Goal: Use online tool/utility: Utilize a website feature to perform a specific function

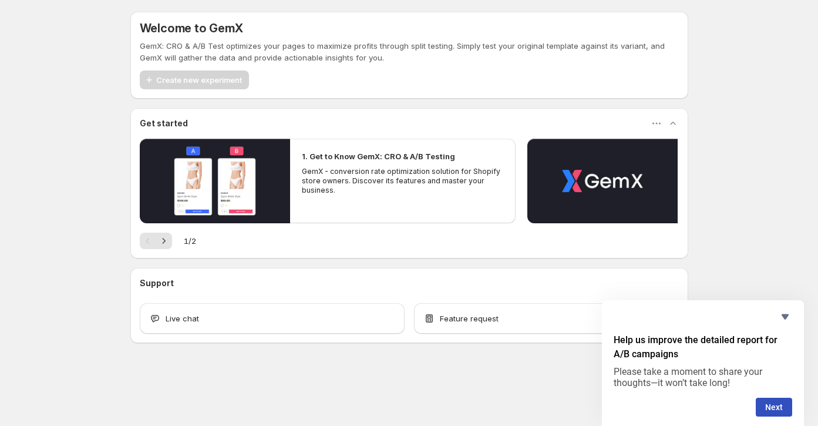
click at [312, 180] on p "GemX - conversion rate optimization solution for Shopify store owners. Discover…" at bounding box center [403, 181] width 202 height 28
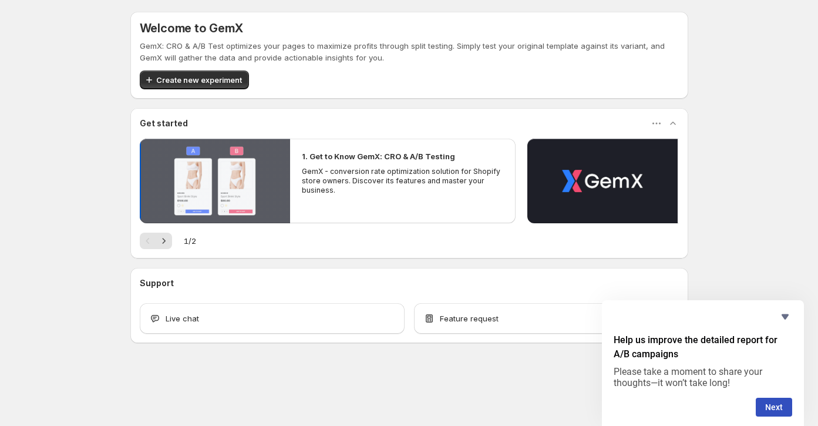
click at [234, 179] on button "Play video" at bounding box center [215, 181] width 150 height 85
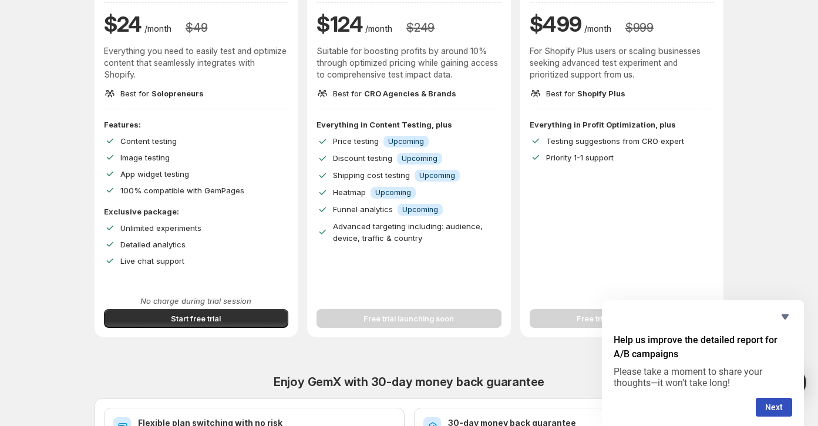
scroll to position [156, 0]
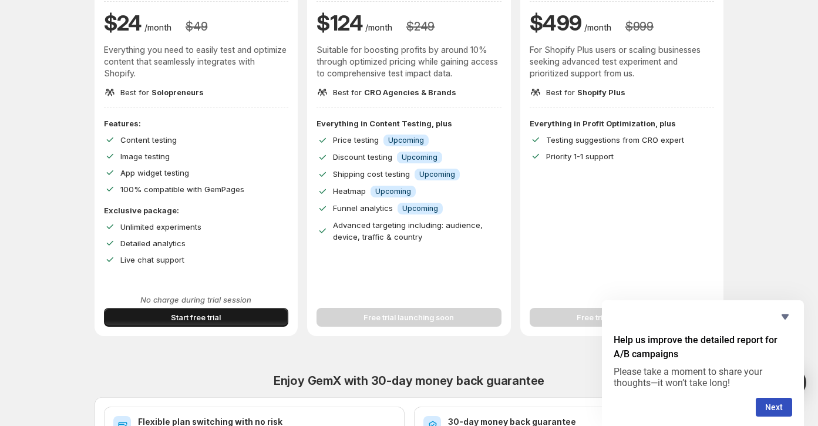
click at [239, 319] on button "Start free trial" at bounding box center [196, 317] width 185 height 19
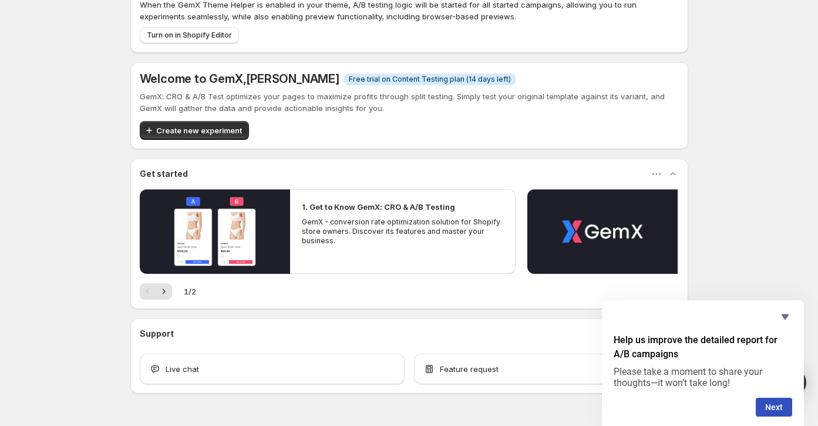
scroll to position [41, 0]
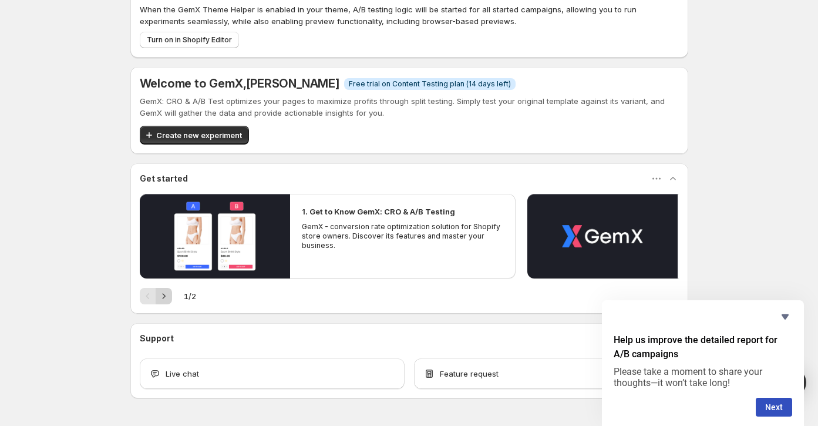
click at [156, 296] on button "Next" at bounding box center [164, 296] width 16 height 16
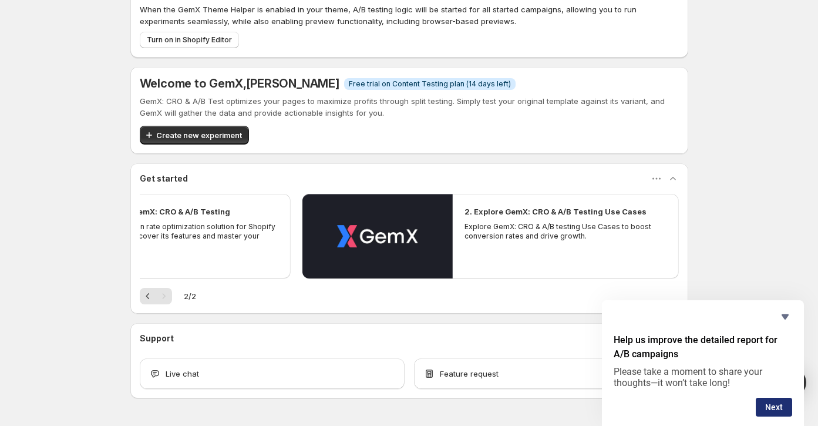
click at [770, 398] on button "Next" at bounding box center [773, 406] width 36 height 19
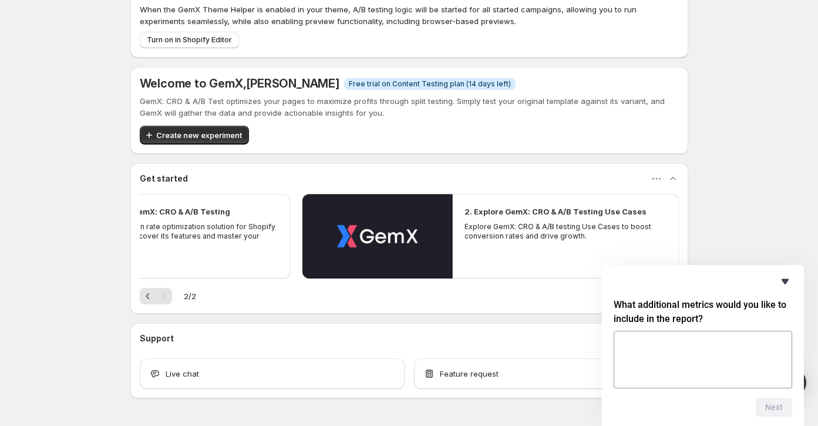
click at [786, 282] on icon "Hide survey" at bounding box center [784, 281] width 7 height 5
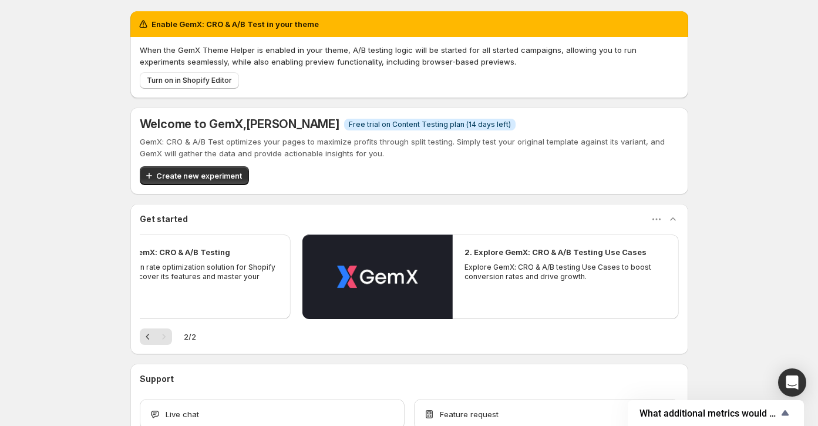
scroll to position [0, 0]
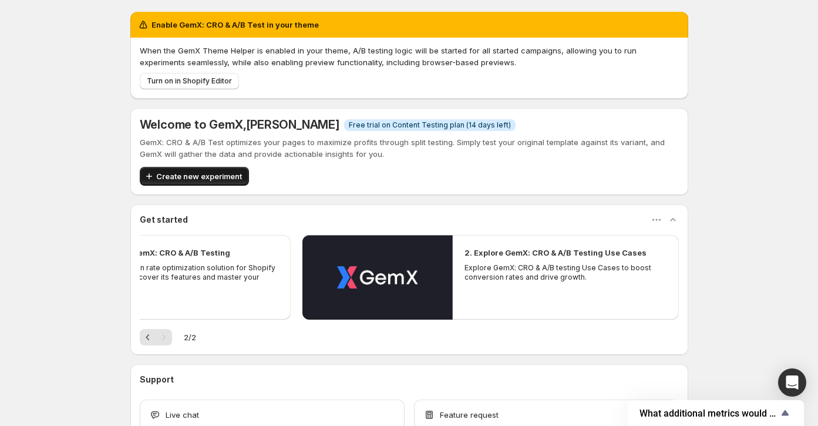
click at [214, 178] on span "Create new experiment" at bounding box center [199, 176] width 86 height 12
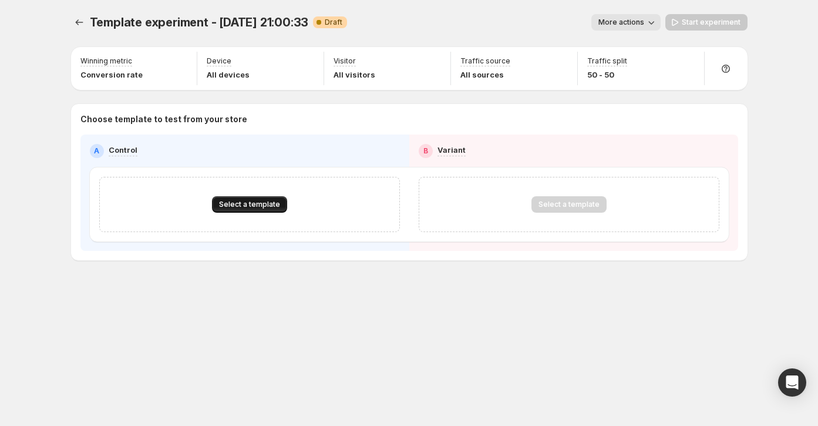
click at [231, 201] on span "Select a template" at bounding box center [249, 204] width 61 height 9
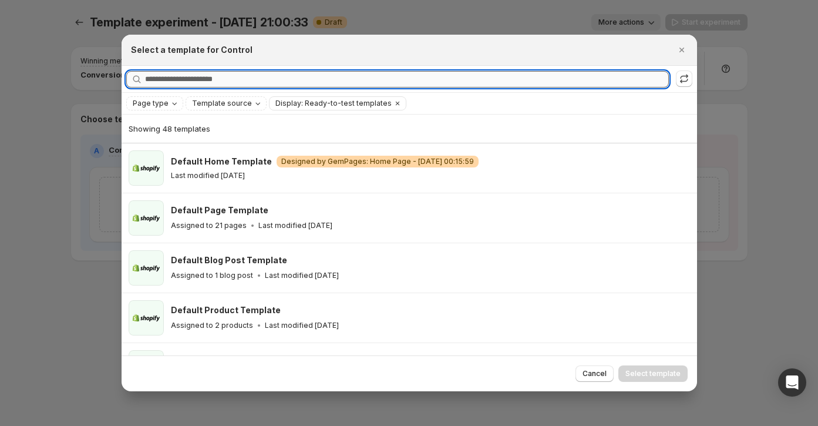
click at [268, 79] on input "Searching all templates" at bounding box center [407, 79] width 524 height 16
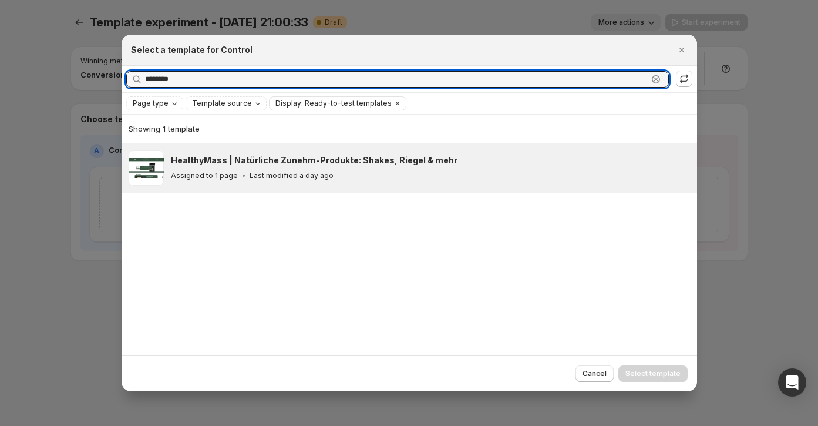
type input "********"
click at [275, 162] on h3 "HealthyMass | Natürliche Zunehm-Produkte: Shakes, Riegel & mehr" at bounding box center [314, 160] width 286 height 12
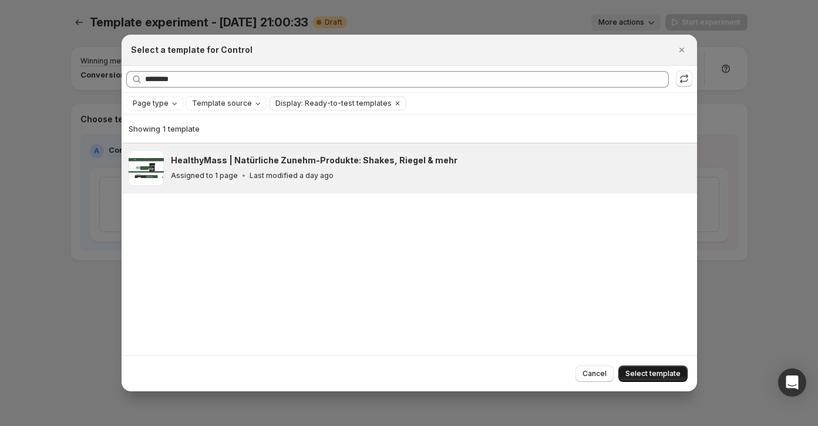
click at [641, 371] on span "Select template" at bounding box center [652, 373] width 55 height 9
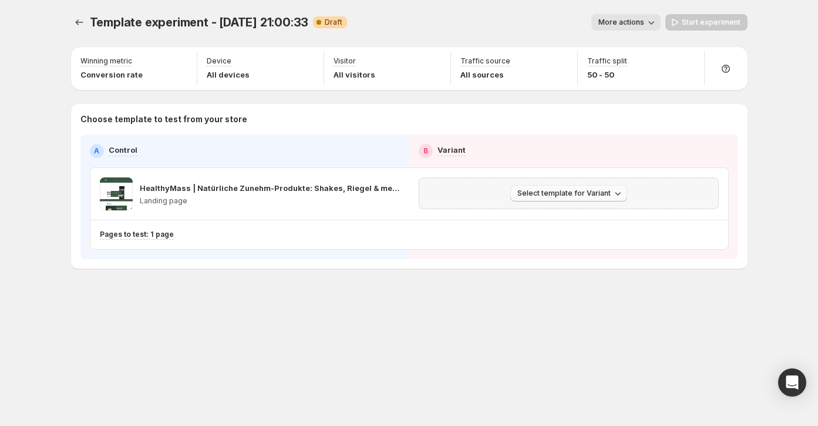
click at [561, 193] on span "Select template for Variant" at bounding box center [563, 192] width 93 height 9
click at [553, 230] on button "Create Variant based on Control" at bounding box center [570, 236] width 127 height 19
